Goal: Task Accomplishment & Management: Manage account settings

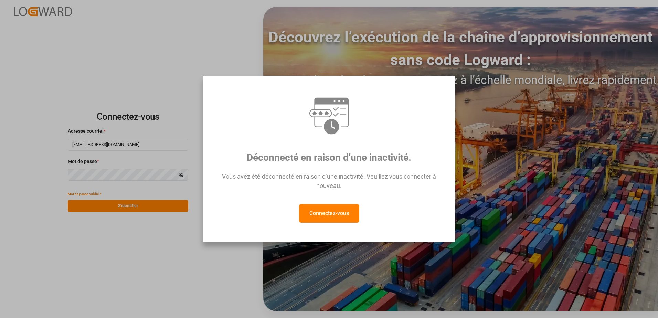
click at [338, 214] on button "Connectez-vous" at bounding box center [329, 213] width 60 height 19
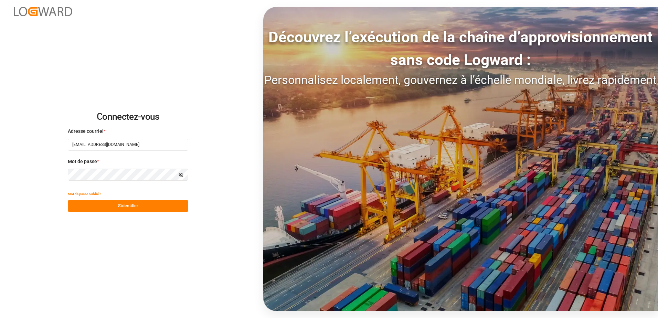
click at [150, 207] on button "S'identifier" at bounding box center [128, 206] width 120 height 12
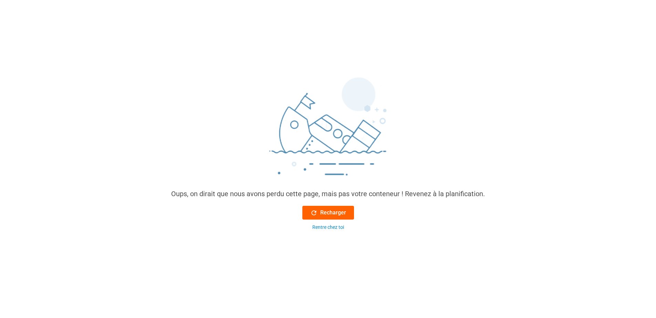
click at [339, 213] on font "Recharger" at bounding box center [333, 213] width 26 height 8
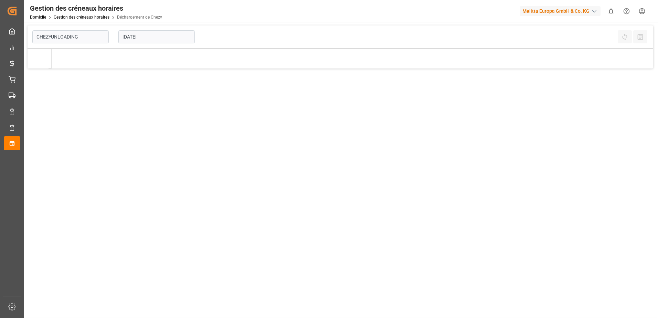
type input "Chezy Unloading"
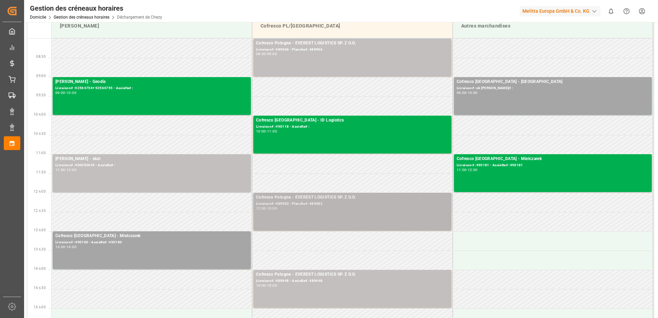
scroll to position [103, 0]
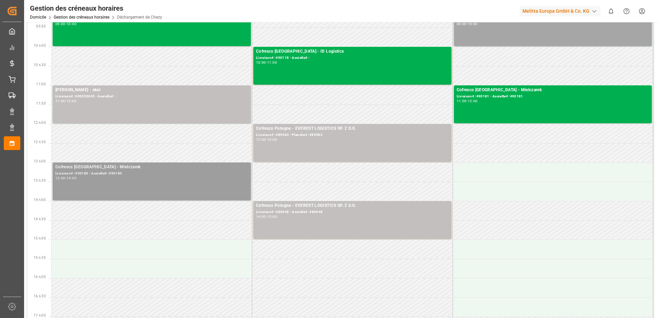
click at [146, 187] on div "Cofresco [GEOGRAPHIC_DATA] - Mielczarek Livraison# :490180 - Assiette# :490180 …" at bounding box center [151, 181] width 193 height 35
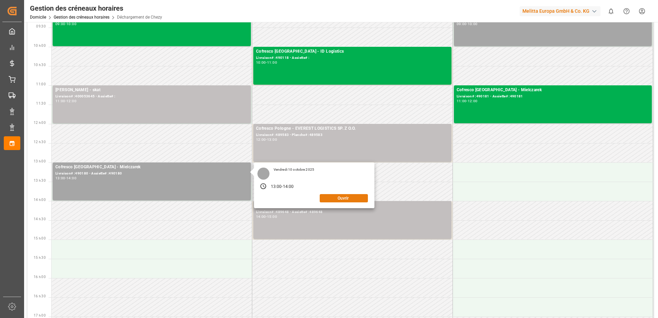
click at [331, 199] on button "Ouvrir" at bounding box center [344, 198] width 48 height 8
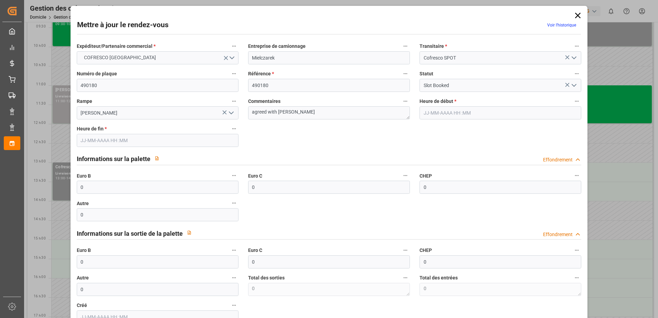
type input "[DATE] 13:00"
type input "[DATE] 14:00"
type input "[DATE] 12:07"
click at [571, 86] on icon "Ouvrir le menu" at bounding box center [574, 85] width 8 height 8
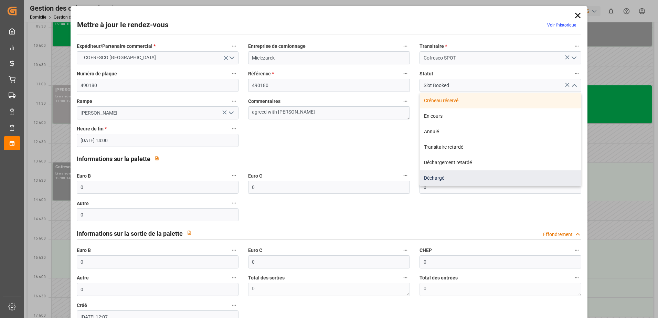
click at [450, 178] on div "Déchargé" at bounding box center [500, 177] width 161 height 15
type input "Unloaded"
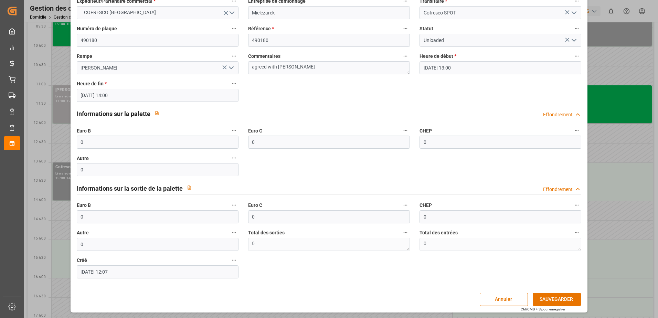
scroll to position [45, 0]
drag, startPoint x: 105, startPoint y: 217, endPoint x: 64, endPoint y: 221, distance: 40.5
click at [64, 221] on div "Mettre à jour le rendez-vous Voir l’historique Expéditeur/Partenaire commercial…" at bounding box center [329, 159] width 658 height 318
type input "64"
click at [562, 302] on button "SAUVEGARDER" at bounding box center [557, 299] width 48 height 13
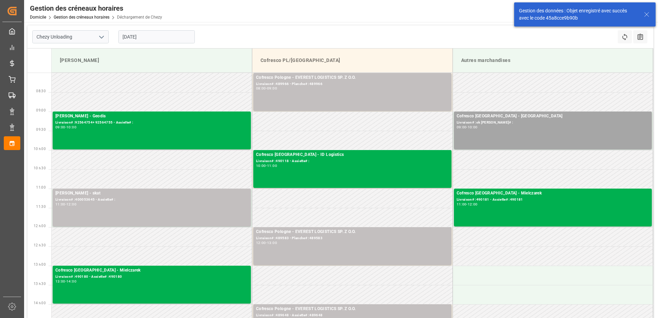
scroll to position [34, 0]
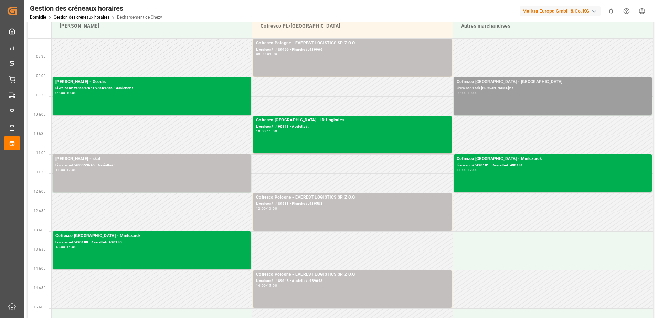
click at [523, 104] on div "Cofresco Pologne - Ok [PERSON_NAME]# :ok [PERSON_NAME]# : 09:00 - 10:00" at bounding box center [553, 95] width 193 height 35
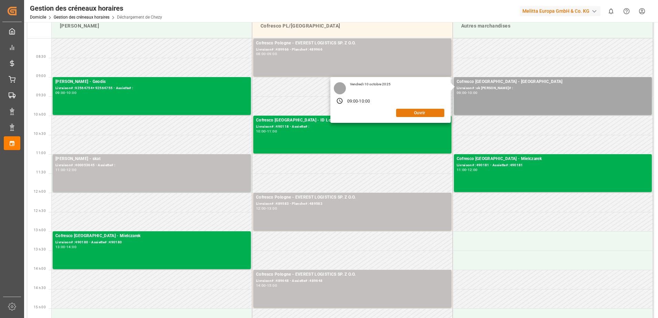
click at [417, 112] on button "Ouvrir" at bounding box center [420, 113] width 48 height 8
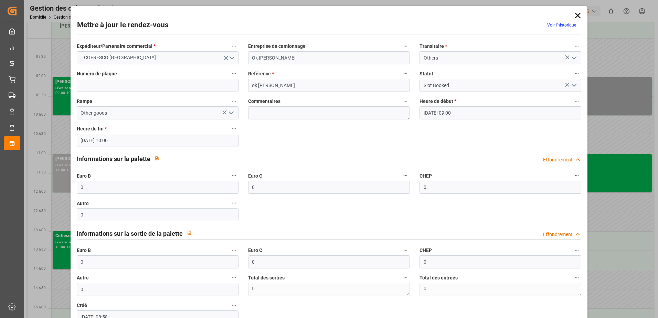
click at [575, 15] on icon at bounding box center [578, 16] width 10 height 10
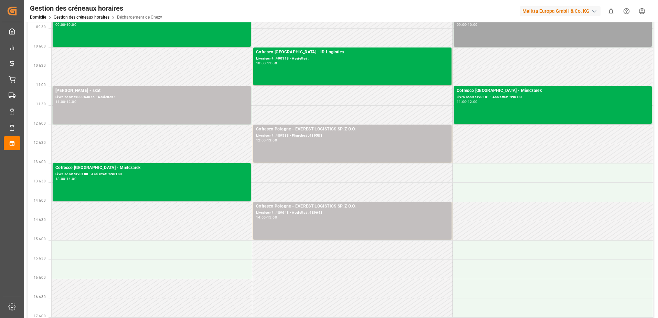
scroll to position [103, 0]
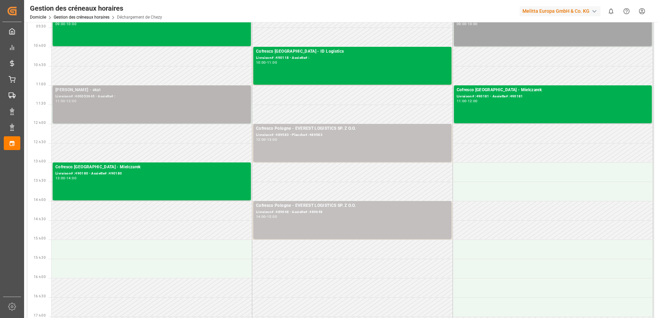
click at [169, 102] on div "11:00 - 12:00" at bounding box center [151, 101] width 193 height 4
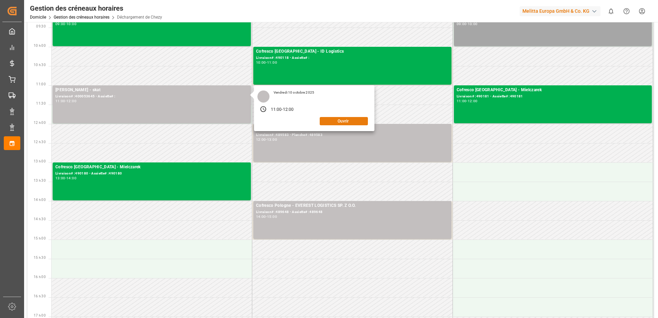
click at [358, 119] on button "Ouvrir" at bounding box center [344, 121] width 48 height 8
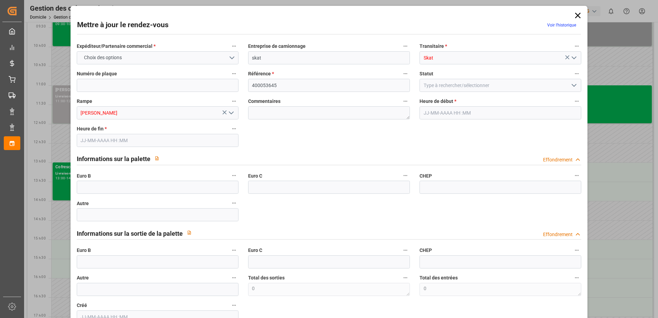
type input "[DATE] 11:00"
type input "[DATE] 12:00"
type input "[DATE] 09:38"
click at [573, 15] on icon at bounding box center [578, 16] width 10 height 10
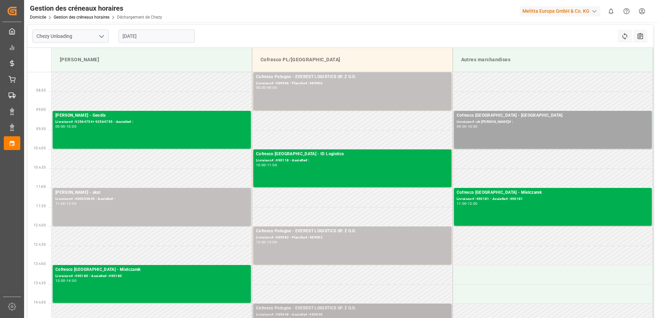
scroll to position [0, 0]
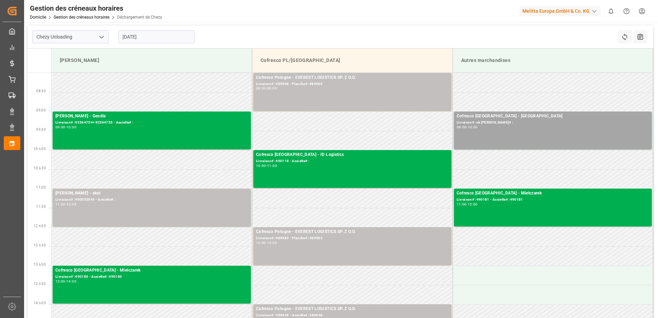
click at [147, 37] on input "[DATE]" at bounding box center [156, 36] width 76 height 13
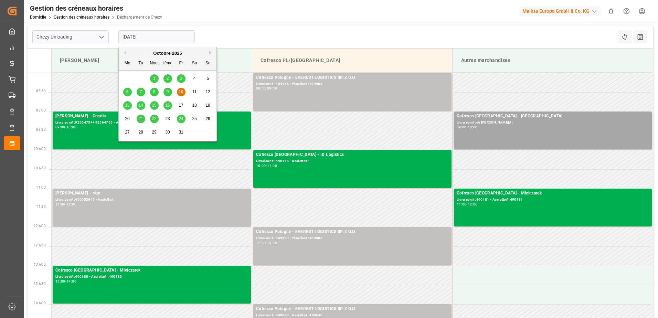
click at [168, 93] on span "9" at bounding box center [168, 92] width 2 height 5
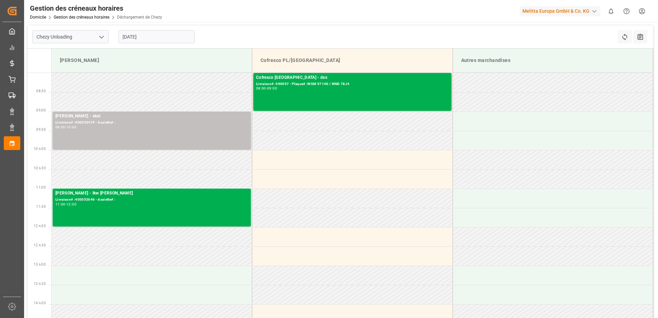
click at [154, 36] on input "[DATE]" at bounding box center [156, 36] width 76 height 13
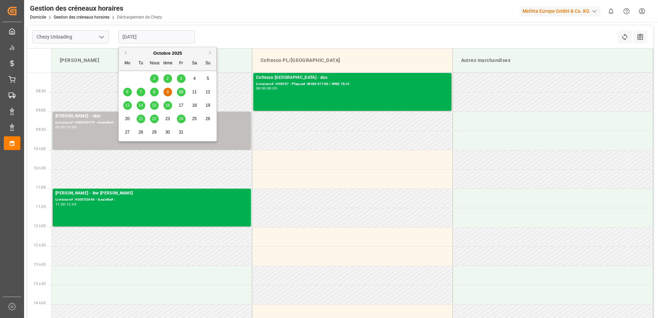
click at [184, 93] on div "10" at bounding box center [181, 92] width 9 height 8
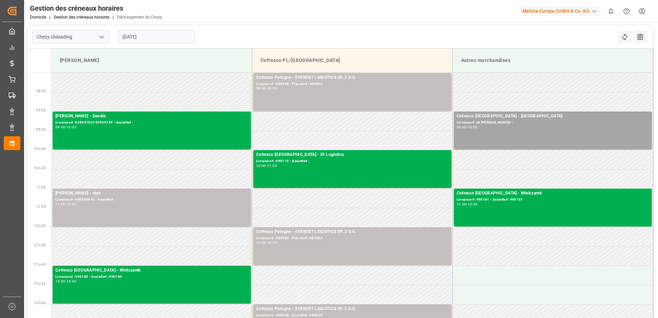
click at [149, 37] on input "[DATE]" at bounding box center [156, 36] width 76 height 13
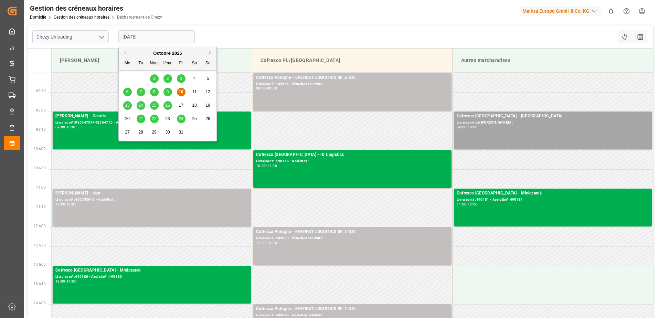
click at [127, 106] on span "13" at bounding box center [127, 105] width 4 height 5
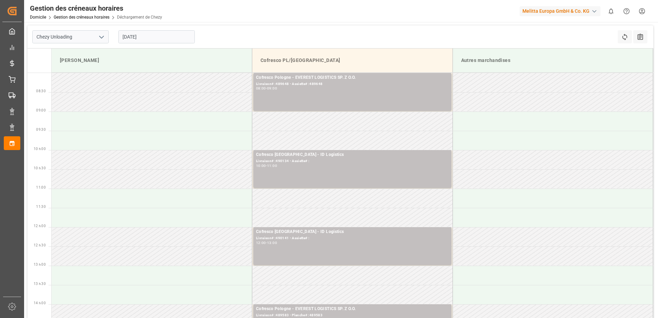
click at [148, 37] on input "[DATE]" at bounding box center [156, 36] width 76 height 13
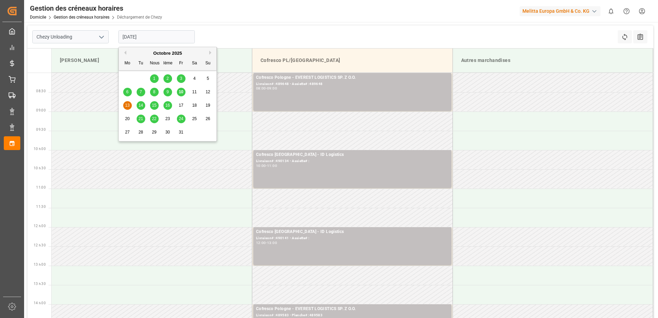
click at [181, 93] on span "10" at bounding box center [181, 92] width 4 height 5
type input "[DATE]"
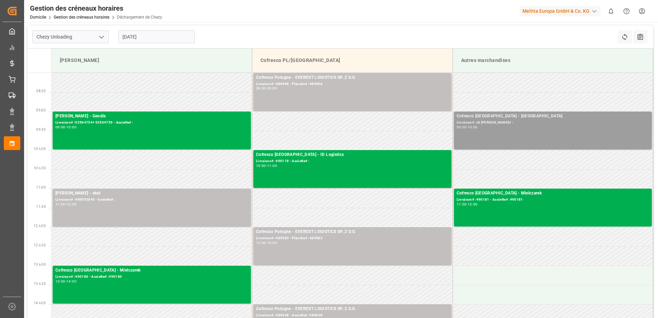
click at [563, 139] on div "Cofresco Pologne - Ok [PERSON_NAME]# :ok [PERSON_NAME]# : 09:00 - 10:00" at bounding box center [553, 130] width 193 height 35
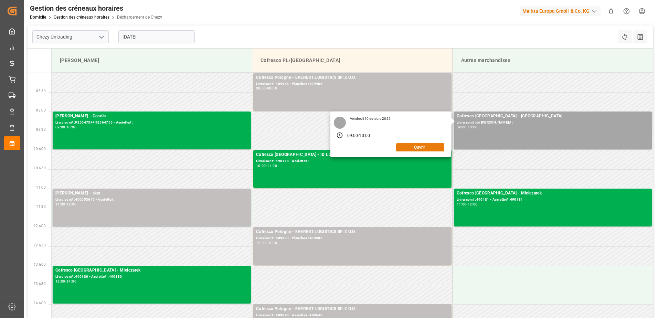
click at [433, 147] on button "Ouvrir" at bounding box center [420, 147] width 48 height 8
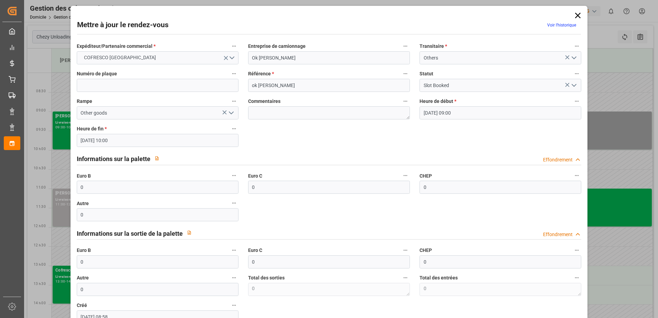
click at [576, 17] on icon at bounding box center [578, 16] width 10 height 10
